Goal: Task Accomplishment & Management: Manage account settings

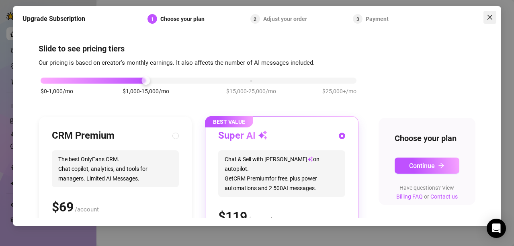
click at [490, 18] on icon "close" at bounding box center [489, 17] width 5 height 5
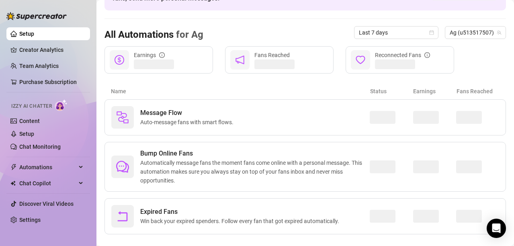
scroll to position [70, 0]
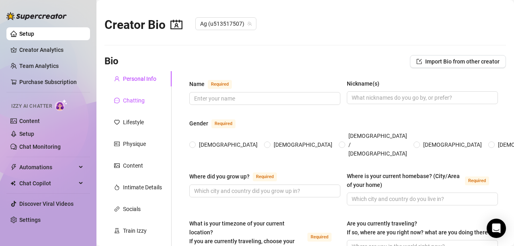
click at [135, 101] on div "Chatting" at bounding box center [134, 100] width 22 height 9
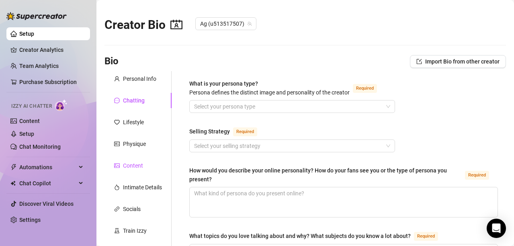
drag, startPoint x: 128, startPoint y: 164, endPoint x: 250, endPoint y: 157, distance: 122.0
click at [128, 164] on div "Content" at bounding box center [133, 165] width 20 height 9
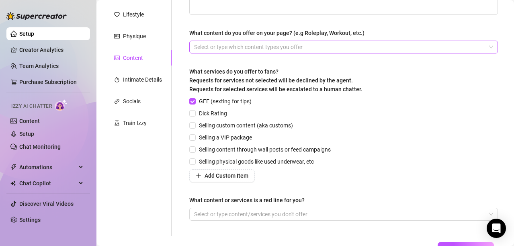
scroll to position [34, 0]
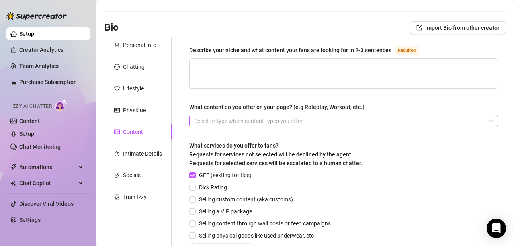
click at [323, 121] on div at bounding box center [339, 120] width 297 height 11
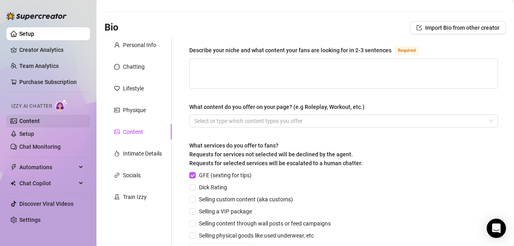
click at [23, 121] on link "Content" at bounding box center [29, 121] width 20 height 6
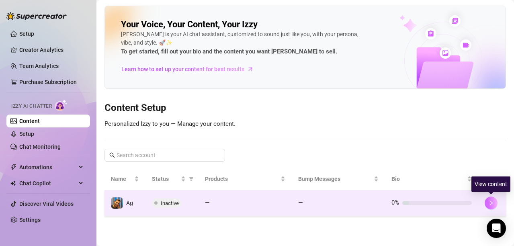
click at [491, 201] on icon "right" at bounding box center [491, 203] width 6 height 6
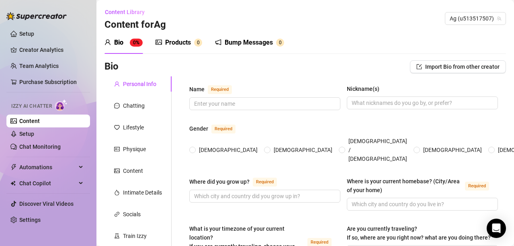
click at [178, 40] on div "Products" at bounding box center [178, 43] width 26 height 10
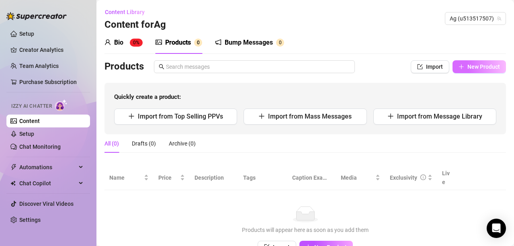
scroll to position [39, 0]
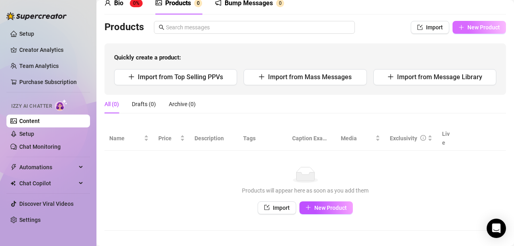
click at [472, 26] on span "New Product" at bounding box center [483, 27] width 33 height 6
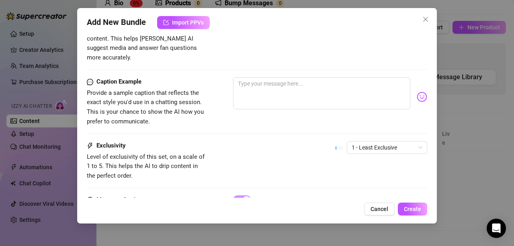
scroll to position [401, 0]
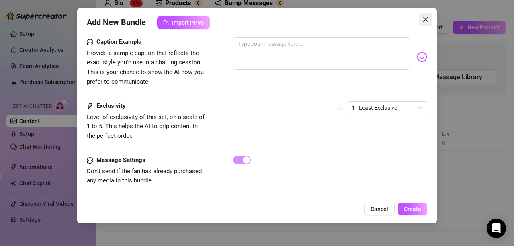
click at [424, 20] on icon "close" at bounding box center [425, 19] width 6 height 6
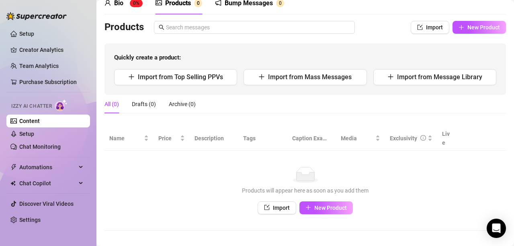
scroll to position [0, 0]
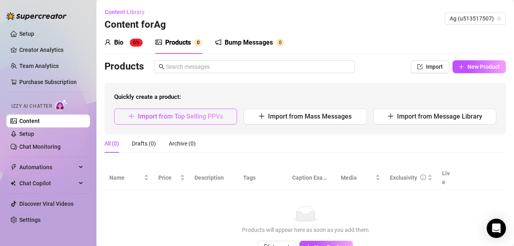
click at [225, 117] on button "Import from Top Selling PPVs" at bounding box center [175, 116] width 123 height 16
type textarea "Type your message here..."
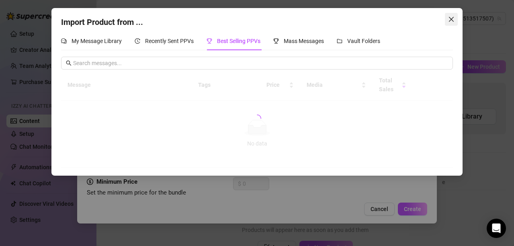
click at [451, 19] on icon "close" at bounding box center [451, 19] width 5 height 5
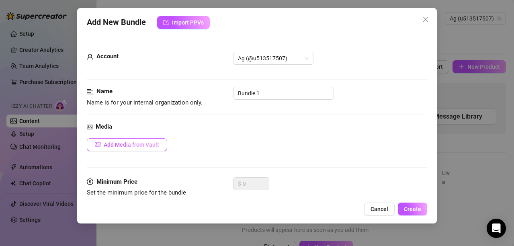
click at [138, 140] on button "Add Media from Vault" at bounding box center [127, 144] width 80 height 13
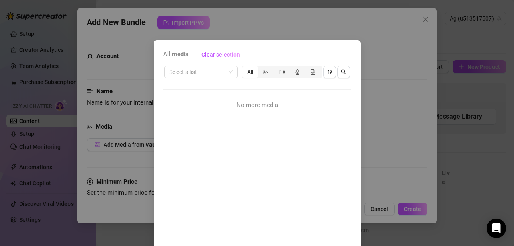
scroll to position [90, 0]
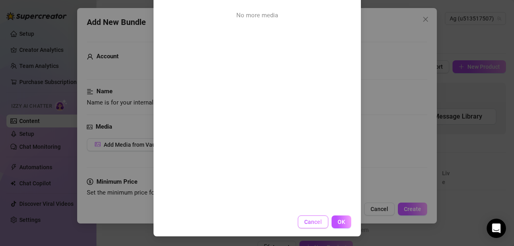
click at [308, 226] on button "Cancel" at bounding box center [313, 221] width 31 height 13
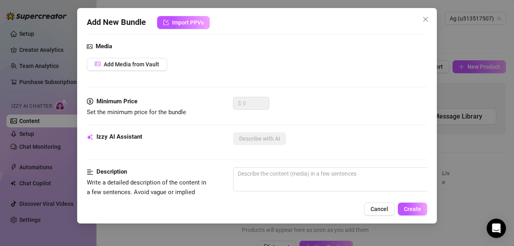
scroll to position [0, 0]
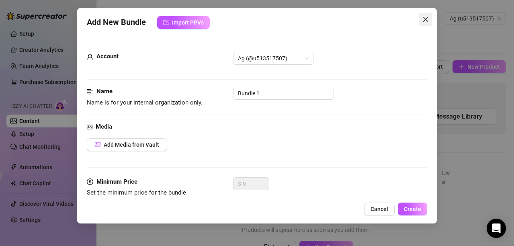
click at [428, 19] on icon "close" at bounding box center [425, 19] width 6 height 6
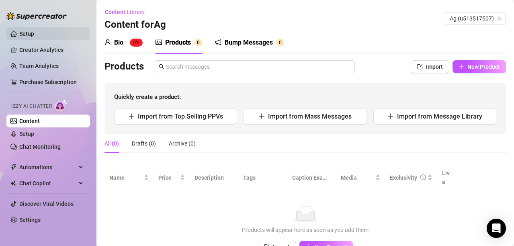
click at [34, 34] on link "Setup" at bounding box center [26, 34] width 15 height 6
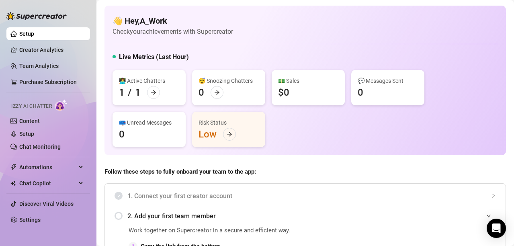
click at [294, 39] on div "👋 Hey, A_Work Check your achievements with Supercreator Live Metrics (Last Hour…" at bounding box center [304, 80] width 401 height 149
click at [40, 49] on link "Creator Analytics" at bounding box center [51, 49] width 64 height 13
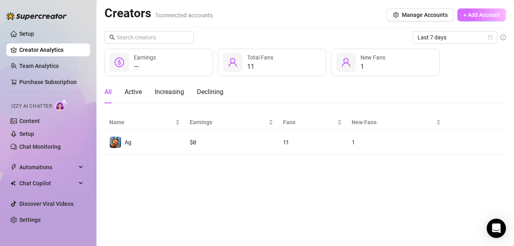
click at [480, 17] on span "+ Add Account" at bounding box center [481, 15] width 37 height 6
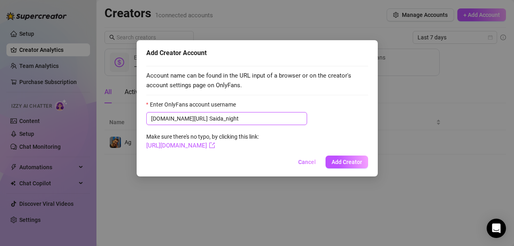
type input "Saida_night"
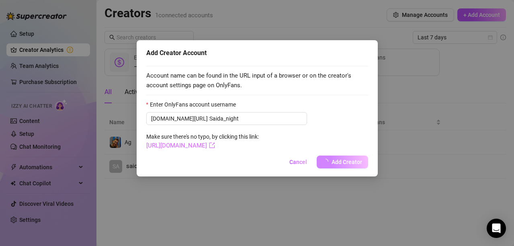
click at [210, 146] on link "[URL][DOMAIN_NAME]" at bounding box center [180, 145] width 69 height 7
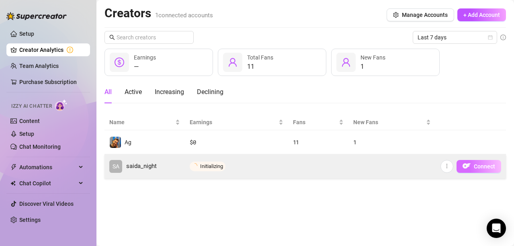
click at [478, 162] on button "Connect" at bounding box center [478, 166] width 45 height 13
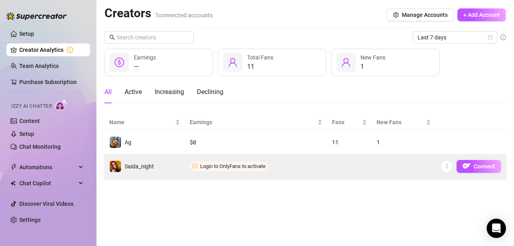
click at [231, 168] on span "Login to OnlyFans to activate" at bounding box center [232, 166] width 65 height 6
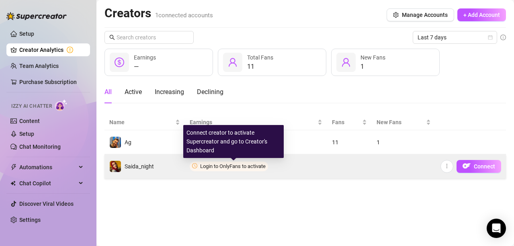
click at [226, 168] on span "Login to OnlyFans to activate" at bounding box center [232, 166] width 65 height 6
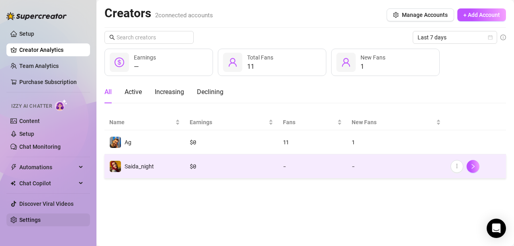
click at [22, 217] on link "Settings" at bounding box center [29, 220] width 21 height 6
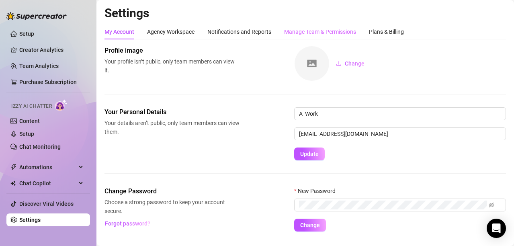
click at [341, 27] on div "Manage Team & Permissions" at bounding box center [320, 31] width 72 height 15
click at [317, 30] on div "Manage Team & Permissions" at bounding box center [320, 31] width 72 height 9
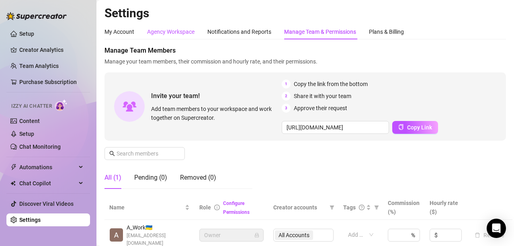
click at [186, 34] on div "Agency Workspace" at bounding box center [170, 31] width 47 height 9
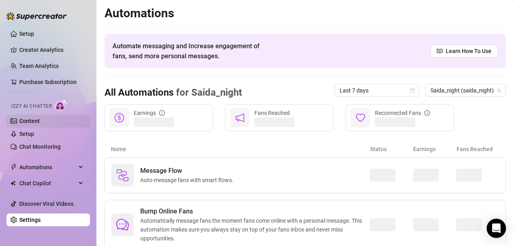
click at [22, 120] on link "Content" at bounding box center [29, 121] width 20 height 6
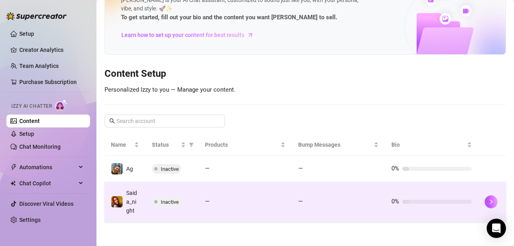
scroll to position [43, 0]
click at [167, 199] on span "Inactive" at bounding box center [170, 202] width 18 height 6
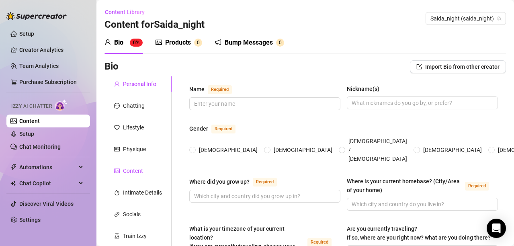
click at [129, 169] on div "Content" at bounding box center [133, 170] width 20 height 9
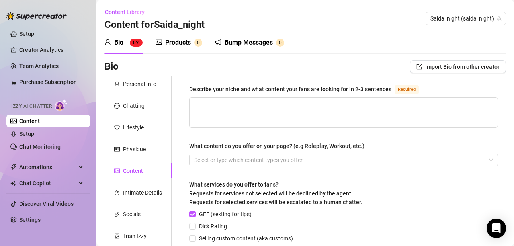
drag, startPoint x: 178, startPoint y: 49, endPoint x: 168, endPoint y: 53, distance: 11.0
click at [179, 47] on div "Products 0" at bounding box center [178, 42] width 47 height 22
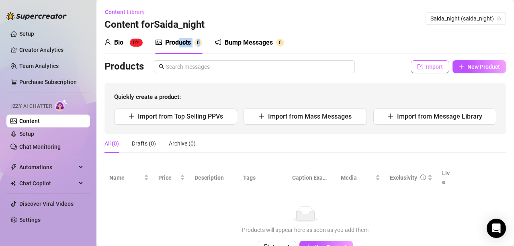
click at [426, 67] on span "Import" at bounding box center [434, 66] width 17 height 6
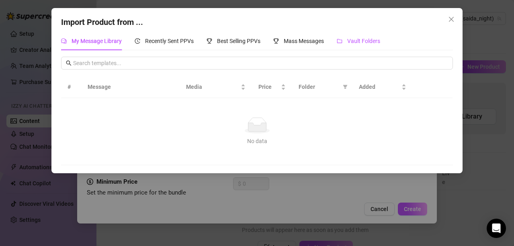
click at [370, 41] on span "Vault Folders" at bounding box center [363, 41] width 33 height 6
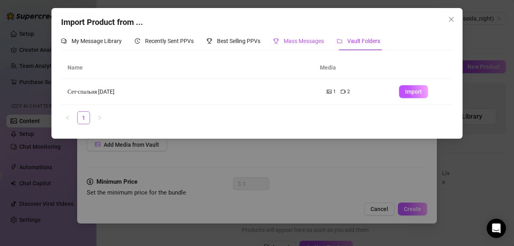
click at [287, 38] on span "Mass Messages" at bounding box center [304, 41] width 40 height 6
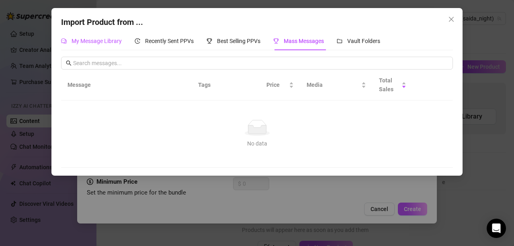
click at [96, 42] on span "My Message Library" at bounding box center [97, 41] width 50 height 6
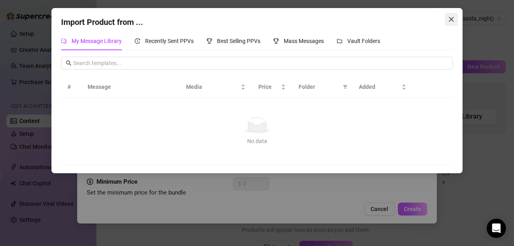
click at [449, 18] on icon "close" at bounding box center [451, 19] width 6 height 6
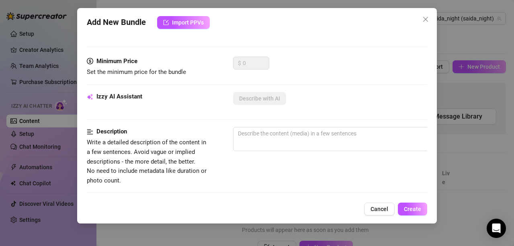
scroll to position [401, 0]
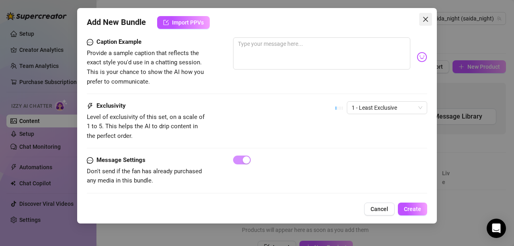
click at [427, 16] on icon "close" at bounding box center [425, 19] width 6 height 6
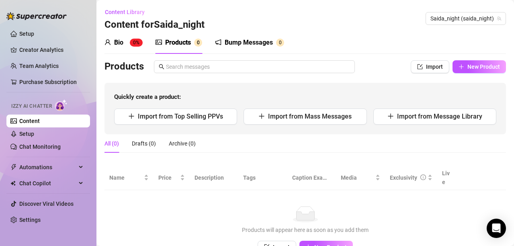
scroll to position [39, 0]
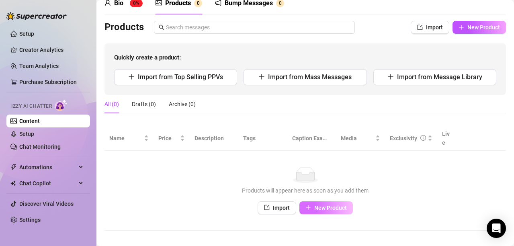
click at [322, 204] on span "New Product" at bounding box center [330, 207] width 33 height 6
type textarea "Type your message here..."
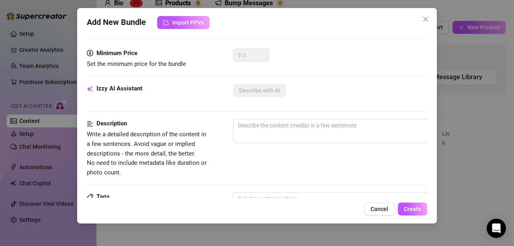
scroll to position [0, 0]
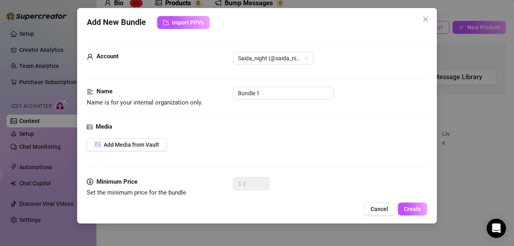
click at [429, 21] on span "Close" at bounding box center [425, 19] width 13 height 6
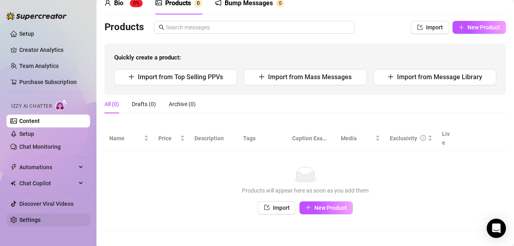
click at [32, 217] on link "Settings" at bounding box center [29, 220] width 21 height 6
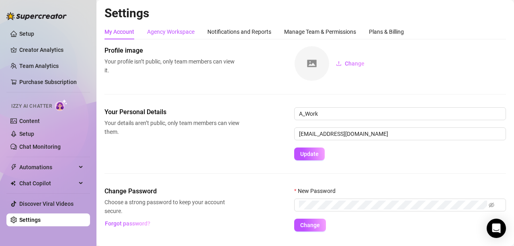
click at [180, 36] on div "Agency Workspace" at bounding box center [170, 31] width 47 height 9
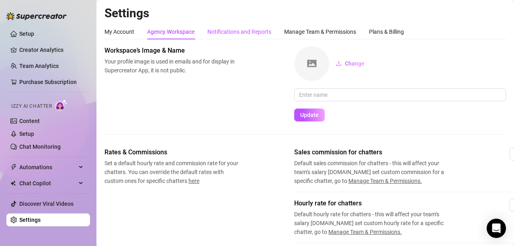
click at [231, 28] on div "Notifications and Reports" at bounding box center [239, 31] width 64 height 9
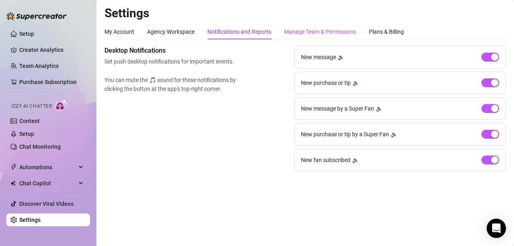
click at [294, 30] on div "Manage Team & Permissions" at bounding box center [320, 31] width 72 height 9
click at [317, 31] on div "Manage Team & Permissions" at bounding box center [320, 31] width 72 height 9
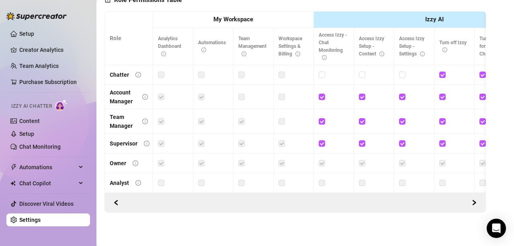
scroll to position [145, 0]
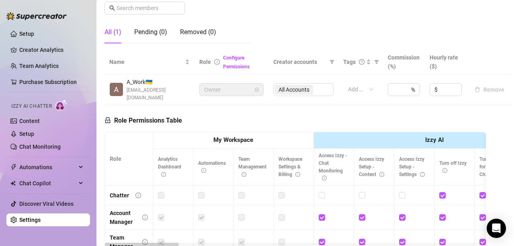
click at [260, 133] on th "My Workspace" at bounding box center [233, 140] width 161 height 16
click at [235, 136] on strong "My Workspace" at bounding box center [233, 139] width 40 height 7
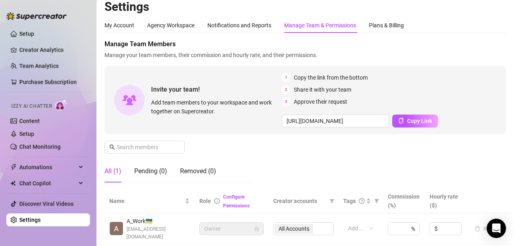
scroll to position [0, 0]
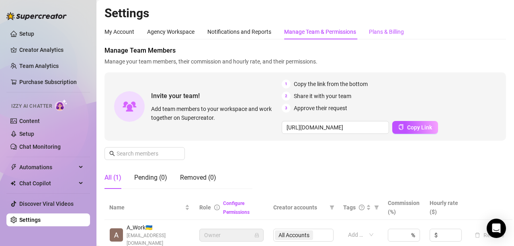
click at [374, 31] on div "Plans & Billing" at bounding box center [386, 31] width 35 height 9
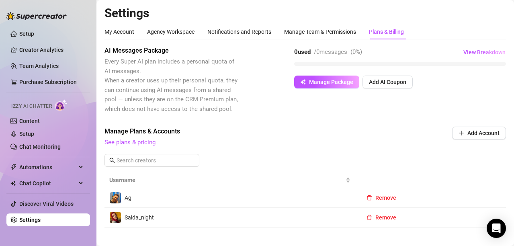
click at [41, 220] on link "Settings" at bounding box center [29, 220] width 21 height 6
click at [140, 143] on link "See plans & pricing" at bounding box center [129, 142] width 51 height 7
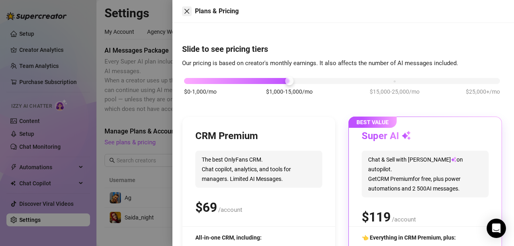
click at [183, 11] on button "Close" at bounding box center [187, 11] width 10 height 10
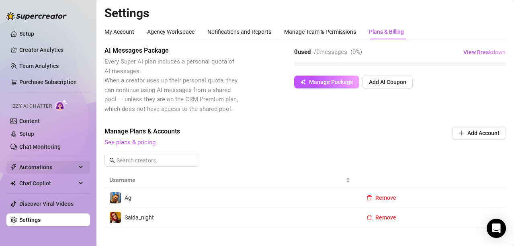
click at [58, 168] on span "Automations" at bounding box center [47, 167] width 57 height 13
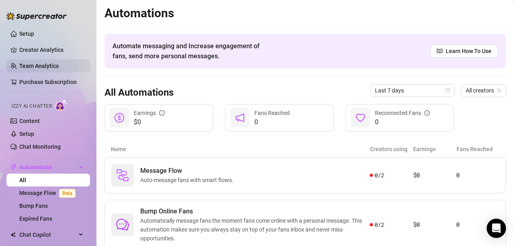
click at [50, 67] on link "Team Analytics" at bounding box center [38, 66] width 39 height 6
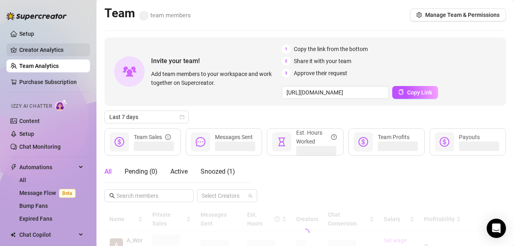
click at [58, 48] on link "Creator Analytics" at bounding box center [51, 49] width 64 height 13
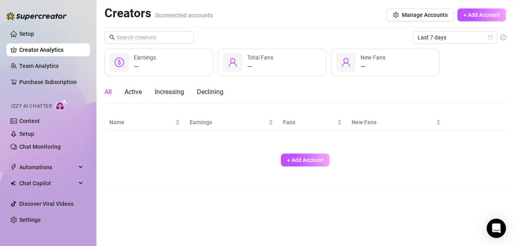
click at [31, 133] on link "Setup" at bounding box center [26, 134] width 15 height 6
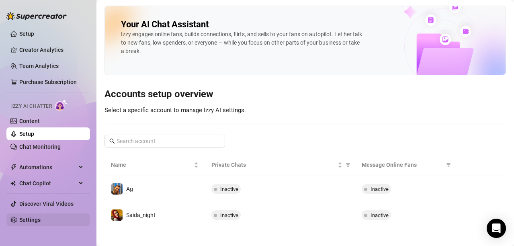
click at [36, 222] on link "Settings" at bounding box center [29, 220] width 21 height 6
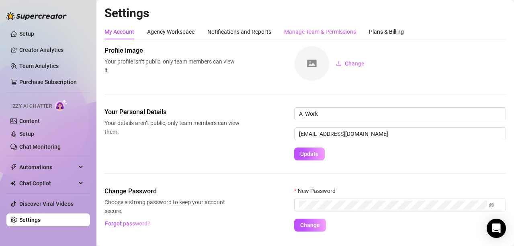
click at [313, 37] on div "Manage Team & Permissions" at bounding box center [320, 31] width 72 height 15
click at [321, 32] on div "Manage Team & Permissions" at bounding box center [320, 31] width 72 height 9
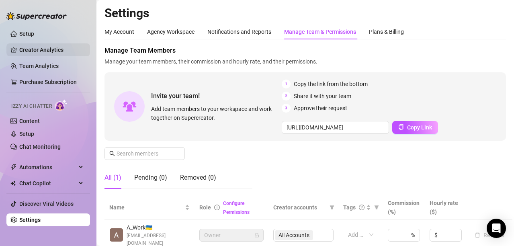
click at [61, 51] on link "Creator Analytics" at bounding box center [51, 49] width 64 height 13
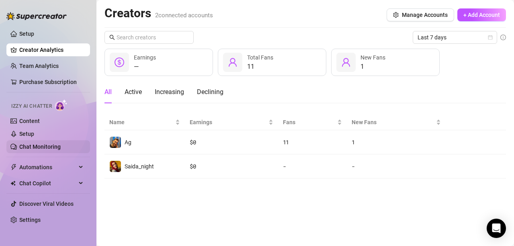
click at [55, 144] on link "Chat Monitoring" at bounding box center [39, 146] width 41 height 6
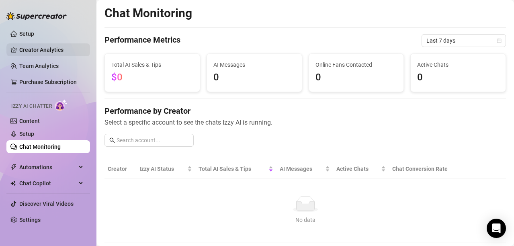
click at [45, 52] on link "Creator Analytics" at bounding box center [51, 49] width 64 height 13
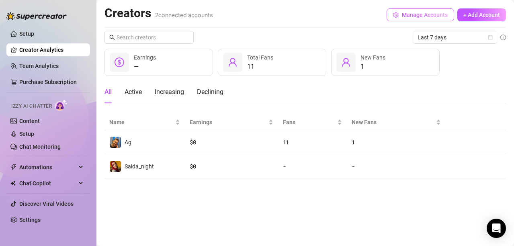
click at [425, 10] on button "Manage Accounts" at bounding box center [419, 14] width 67 height 13
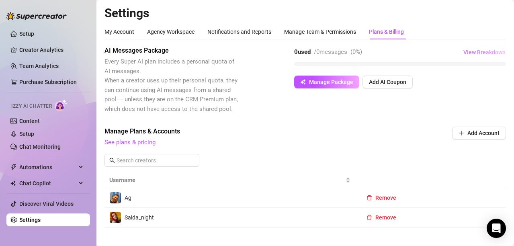
click at [475, 54] on span "View Breakdown" at bounding box center [484, 52] width 42 height 6
click at [174, 33] on div "Agency Workspace" at bounding box center [170, 31] width 47 height 9
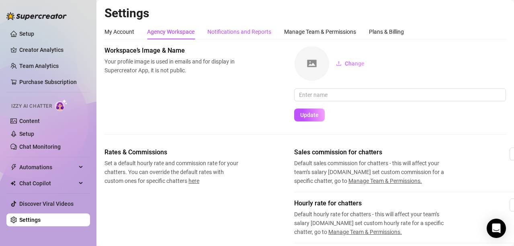
click at [244, 28] on div "Notifications and Reports" at bounding box center [239, 31] width 64 height 9
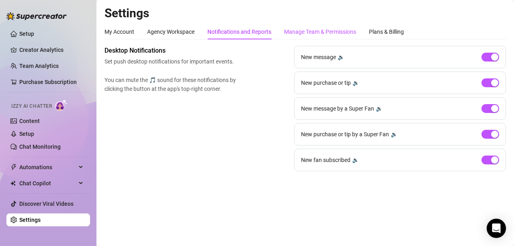
click at [311, 29] on div "Manage Team & Permissions" at bounding box center [320, 31] width 72 height 9
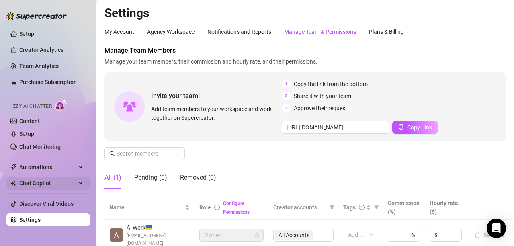
scroll to position [266, 0]
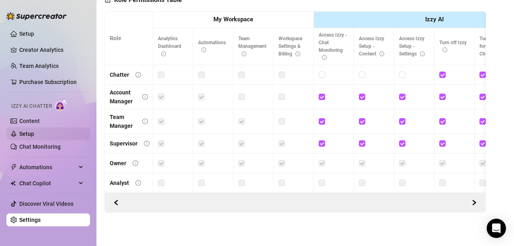
click at [34, 135] on link "Setup" at bounding box center [26, 134] width 15 height 6
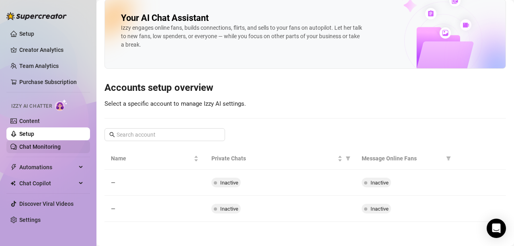
scroll to position [6, 0]
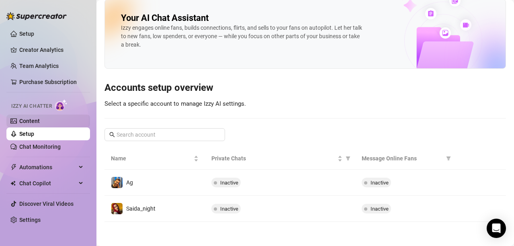
click at [35, 118] on link "Content" at bounding box center [29, 121] width 20 height 6
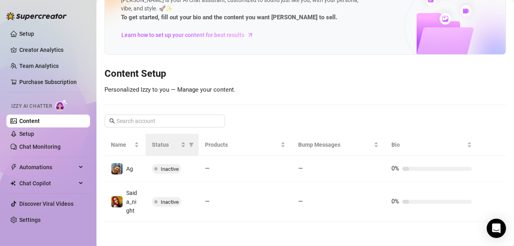
scroll to position [43, 0]
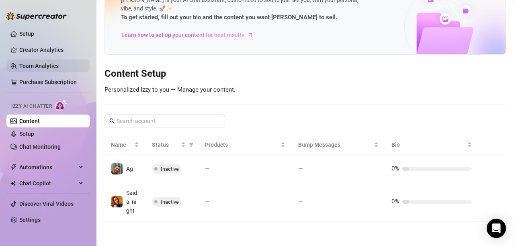
click at [59, 65] on link "Team Analytics" at bounding box center [38, 66] width 39 height 6
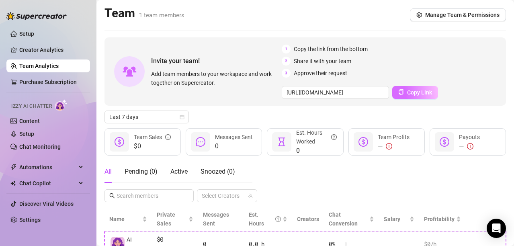
click at [431, 93] on button "Copy Link" at bounding box center [415, 92] width 46 height 13
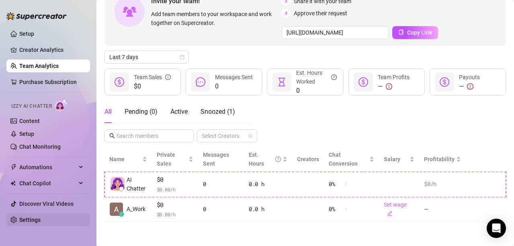
click at [35, 221] on link "Settings" at bounding box center [29, 220] width 21 height 6
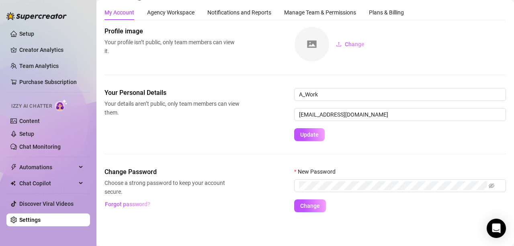
scroll to position [20, 0]
click at [174, 14] on div "Agency Workspace" at bounding box center [170, 12] width 47 height 9
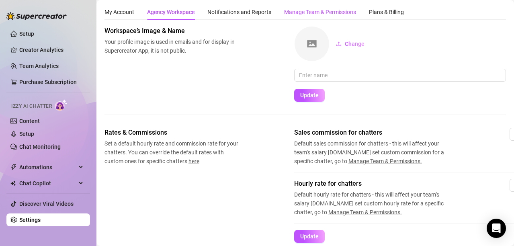
click at [316, 10] on div "Manage Team & Permissions" at bounding box center [320, 12] width 72 height 9
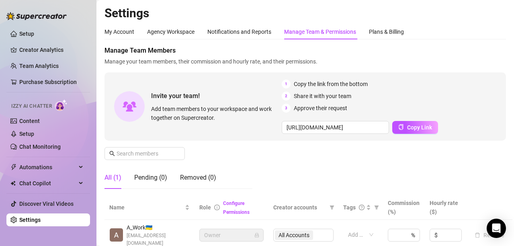
click at [36, 219] on link "Settings" at bounding box center [29, 220] width 21 height 6
